Goal: Use online tool/utility: Utilize a website feature to perform a specific function

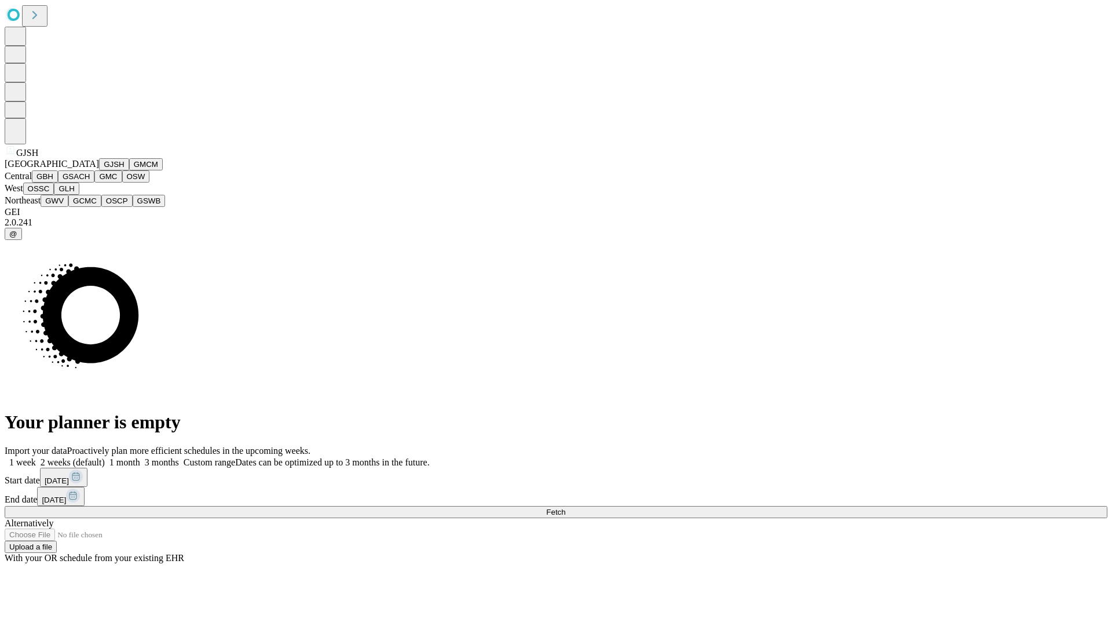
click at [99, 170] on button "GJSH" at bounding box center [114, 164] width 30 height 12
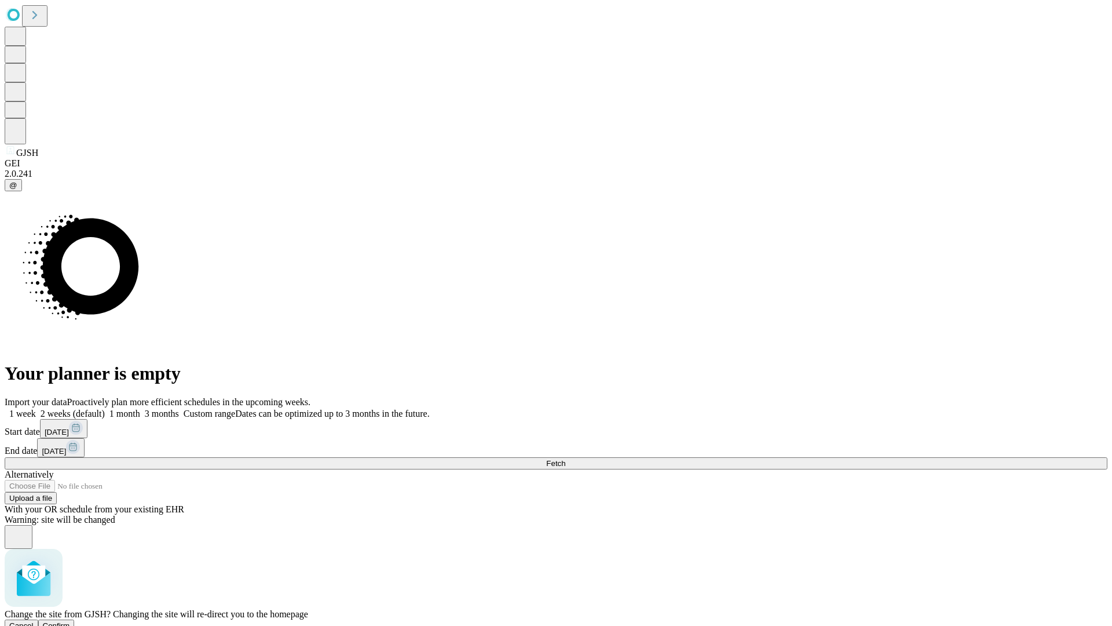
click at [70, 621] on span "Confirm" at bounding box center [56, 625] width 27 height 9
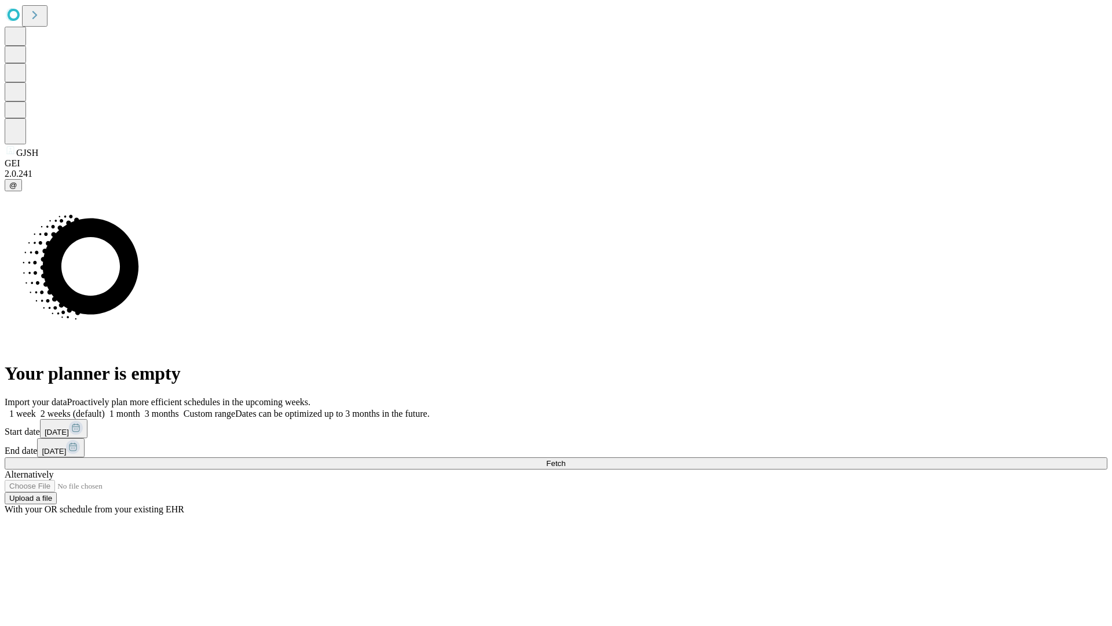
click at [140, 408] on label "1 month" at bounding box center [122, 413] width 35 height 10
click at [566, 459] on span "Fetch" at bounding box center [555, 463] width 19 height 9
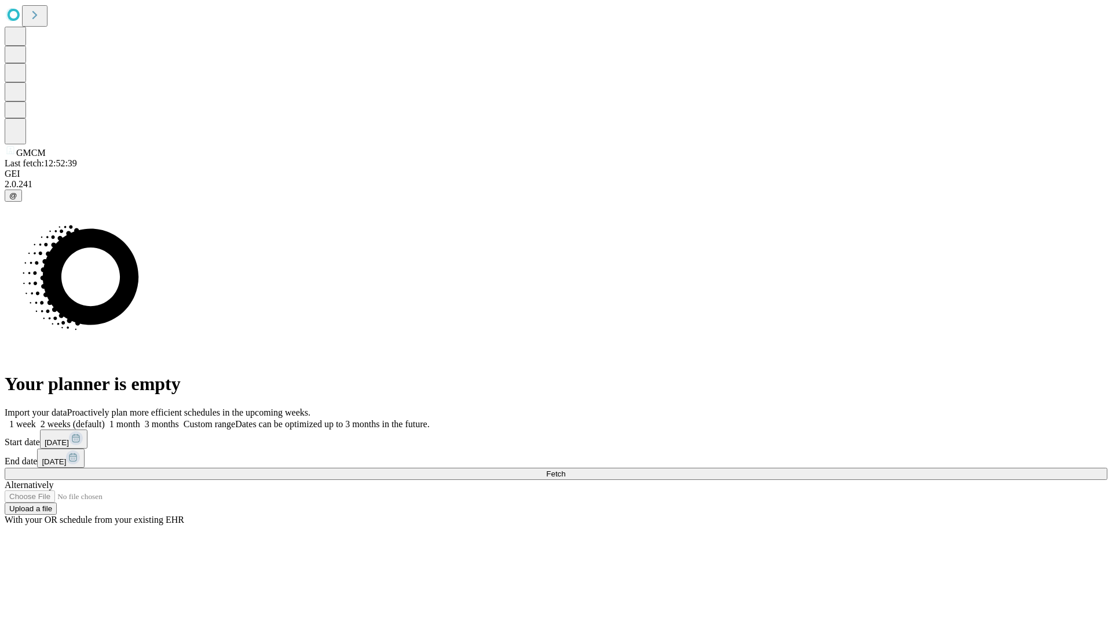
click at [140, 419] on label "1 month" at bounding box center [122, 424] width 35 height 10
click at [566, 469] on span "Fetch" at bounding box center [555, 473] width 19 height 9
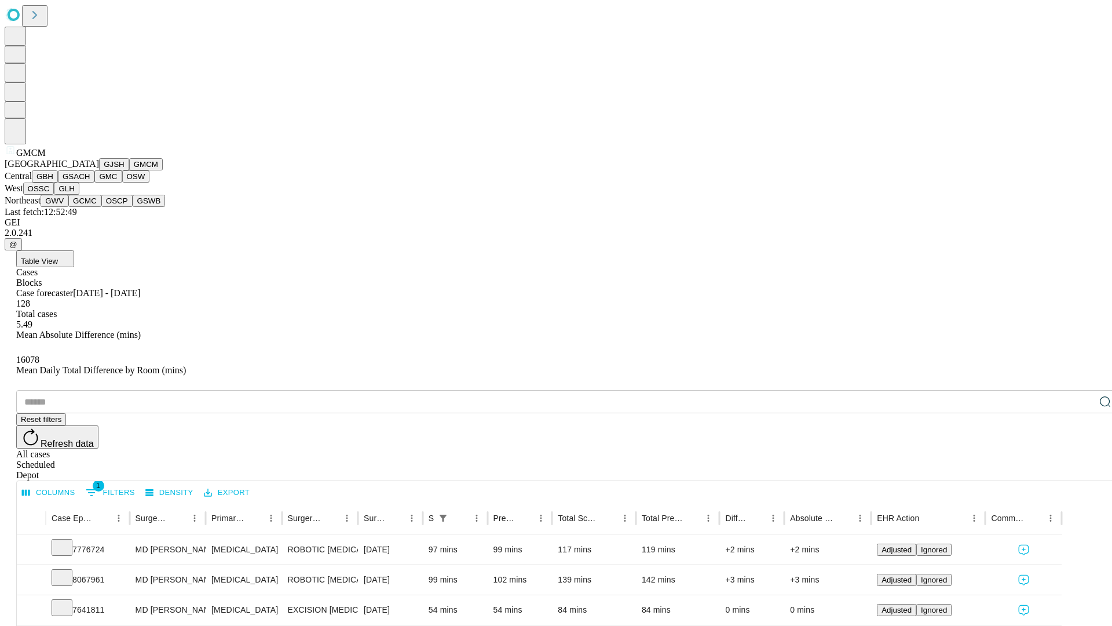
click at [58, 183] on button "GBH" at bounding box center [45, 176] width 26 height 12
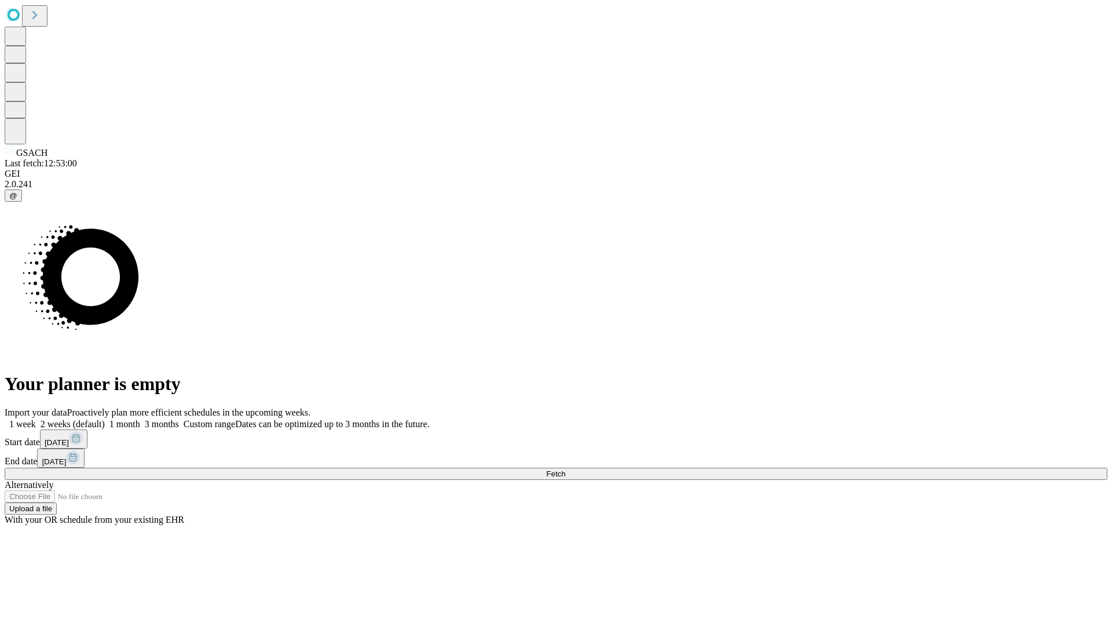
click at [566, 469] on span "Fetch" at bounding box center [555, 473] width 19 height 9
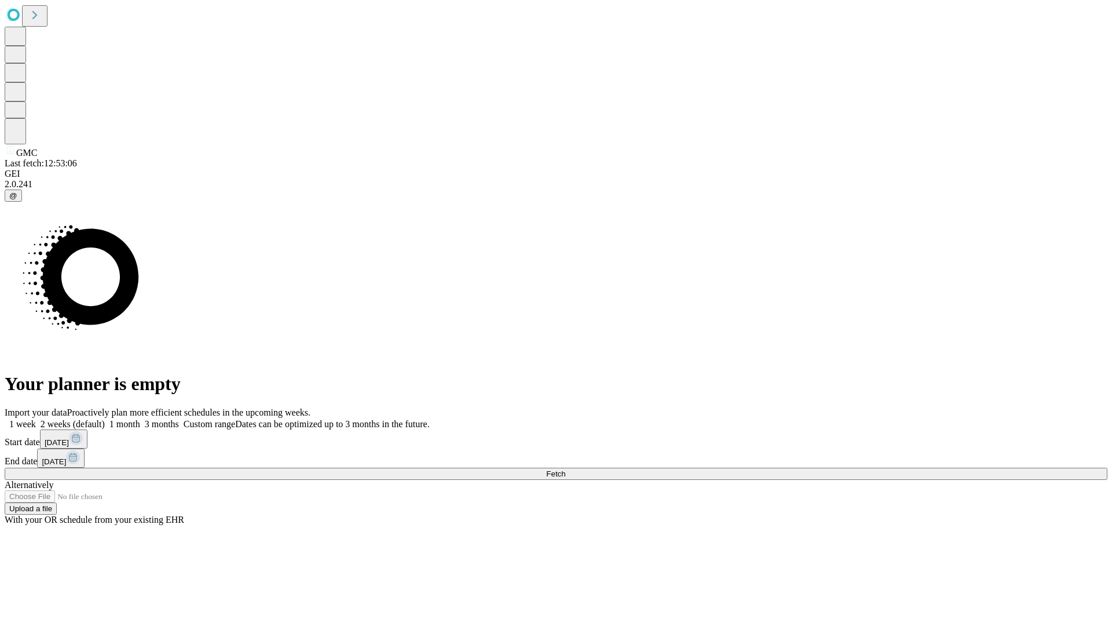
click at [140, 419] on label "1 month" at bounding box center [122, 424] width 35 height 10
click at [566, 469] on span "Fetch" at bounding box center [555, 473] width 19 height 9
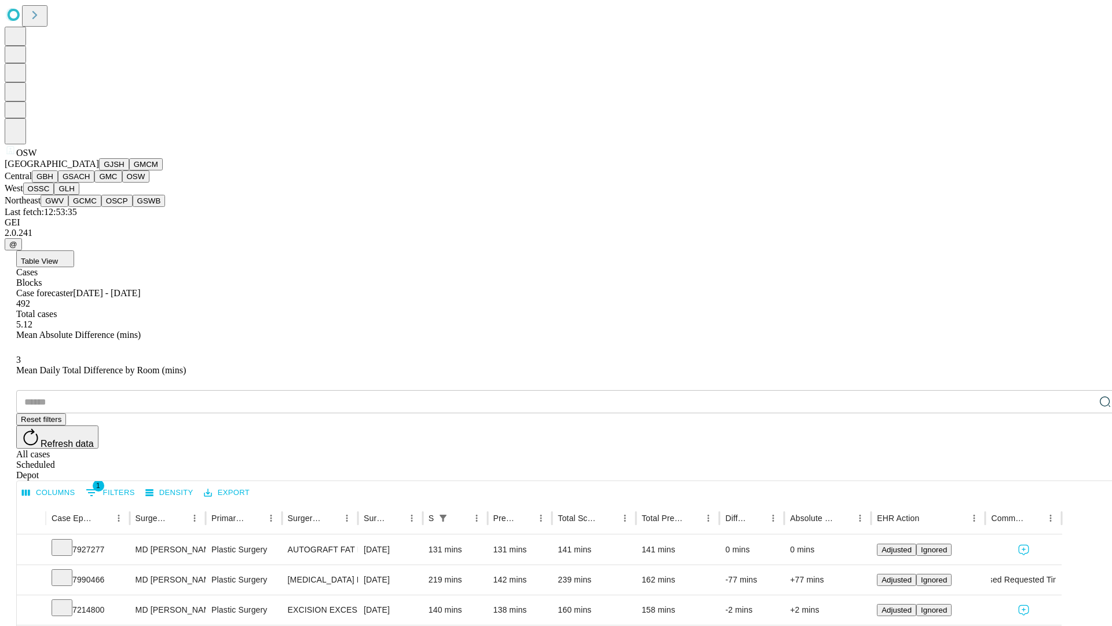
click at [54, 195] on button "OSSC" at bounding box center [38, 189] width 31 height 12
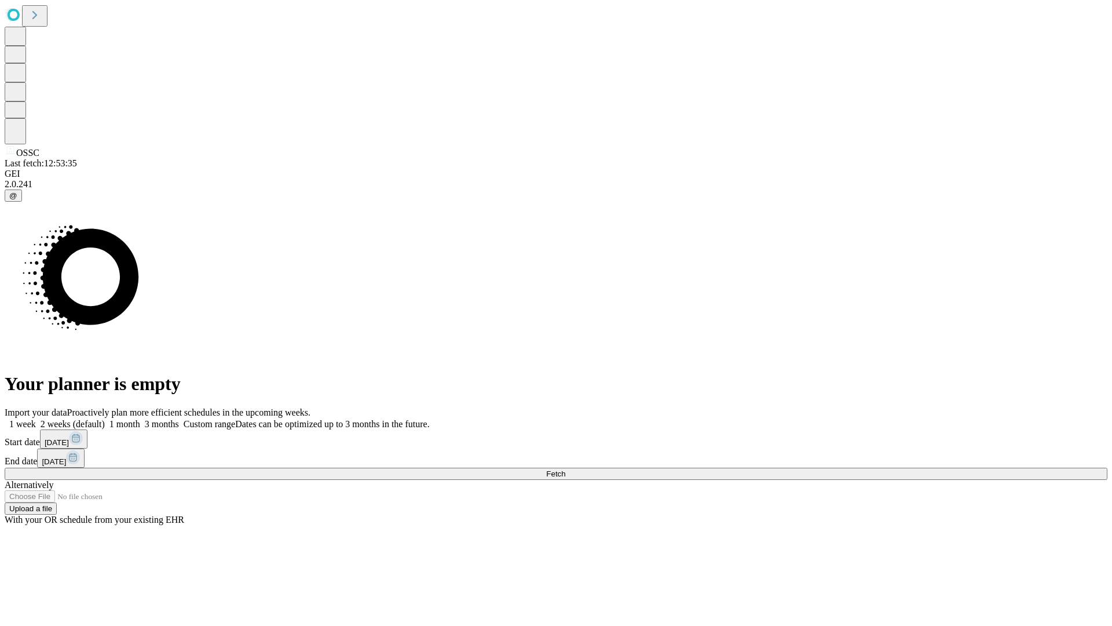
click at [140, 419] on label "1 month" at bounding box center [122, 424] width 35 height 10
click at [566, 469] on span "Fetch" at bounding box center [555, 473] width 19 height 9
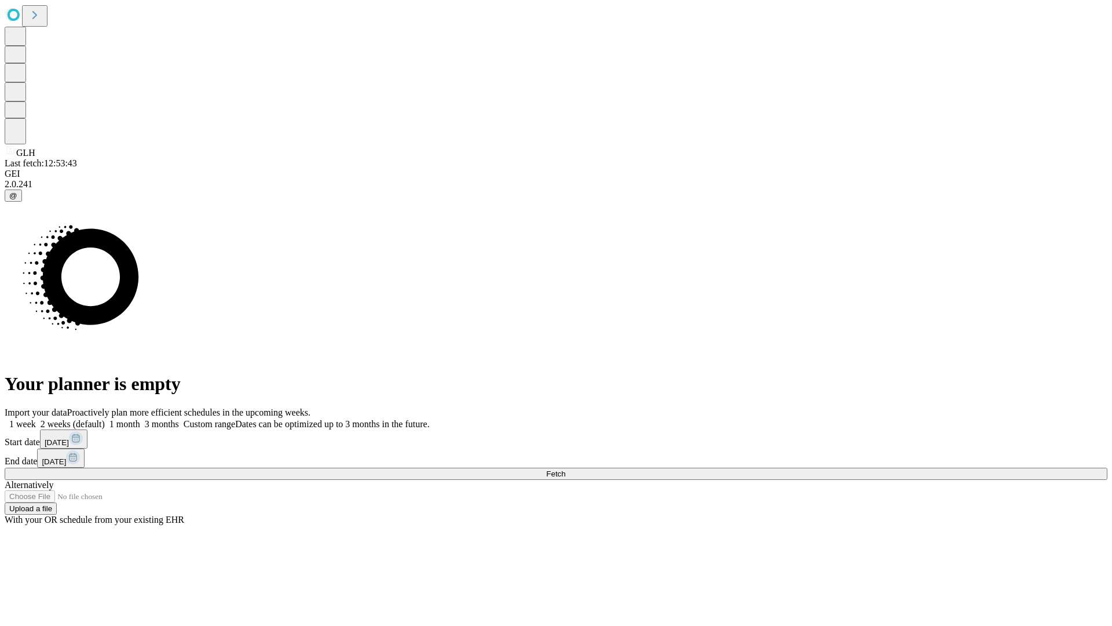
click at [140, 419] on label "1 month" at bounding box center [122, 424] width 35 height 10
click at [566, 469] on span "Fetch" at bounding box center [555, 473] width 19 height 9
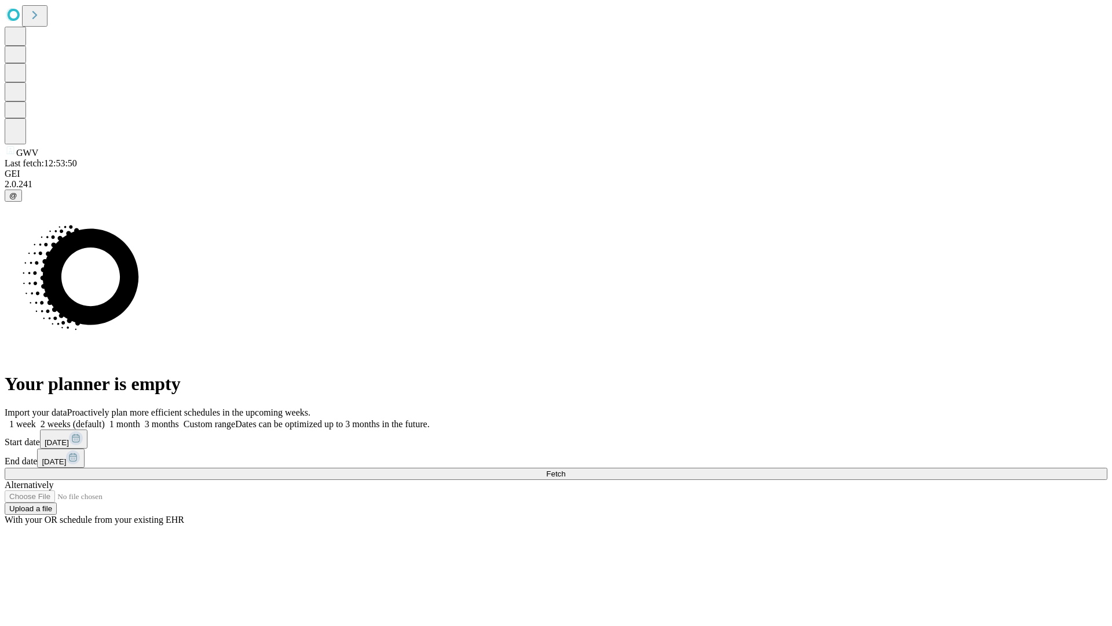
click at [140, 419] on label "1 month" at bounding box center [122, 424] width 35 height 10
click at [566, 469] on span "Fetch" at bounding box center [555, 473] width 19 height 9
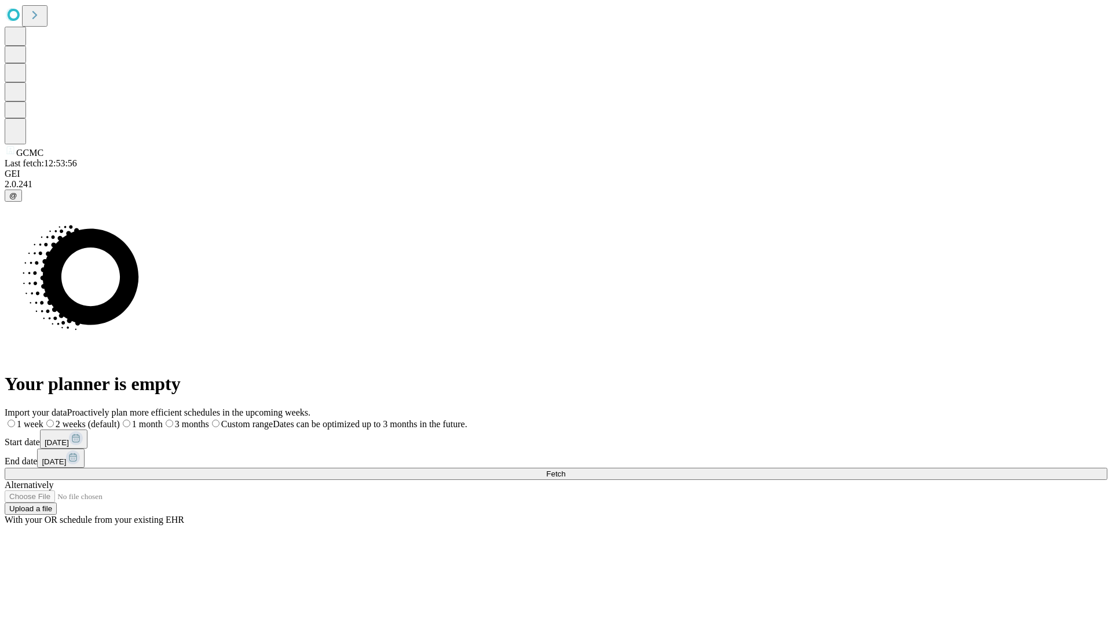
click at [163, 419] on label "1 month" at bounding box center [141, 424] width 43 height 10
click at [566, 469] on span "Fetch" at bounding box center [555, 473] width 19 height 9
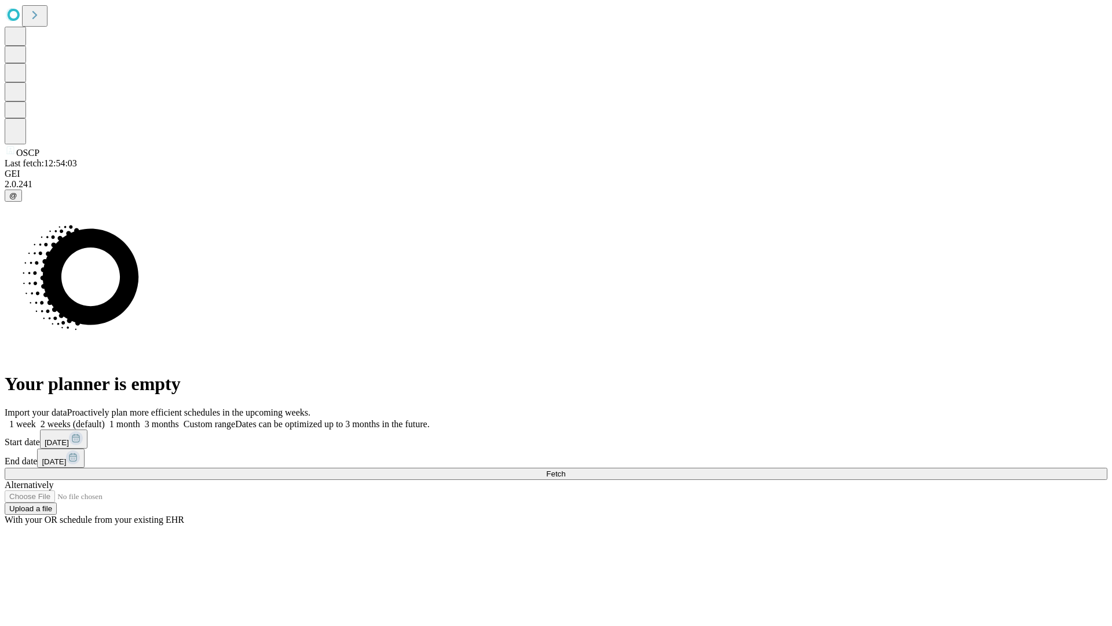
click at [140, 419] on label "1 month" at bounding box center [122, 424] width 35 height 10
click at [566, 469] on span "Fetch" at bounding box center [555, 473] width 19 height 9
